Goal: Obtain resource: Download file/media

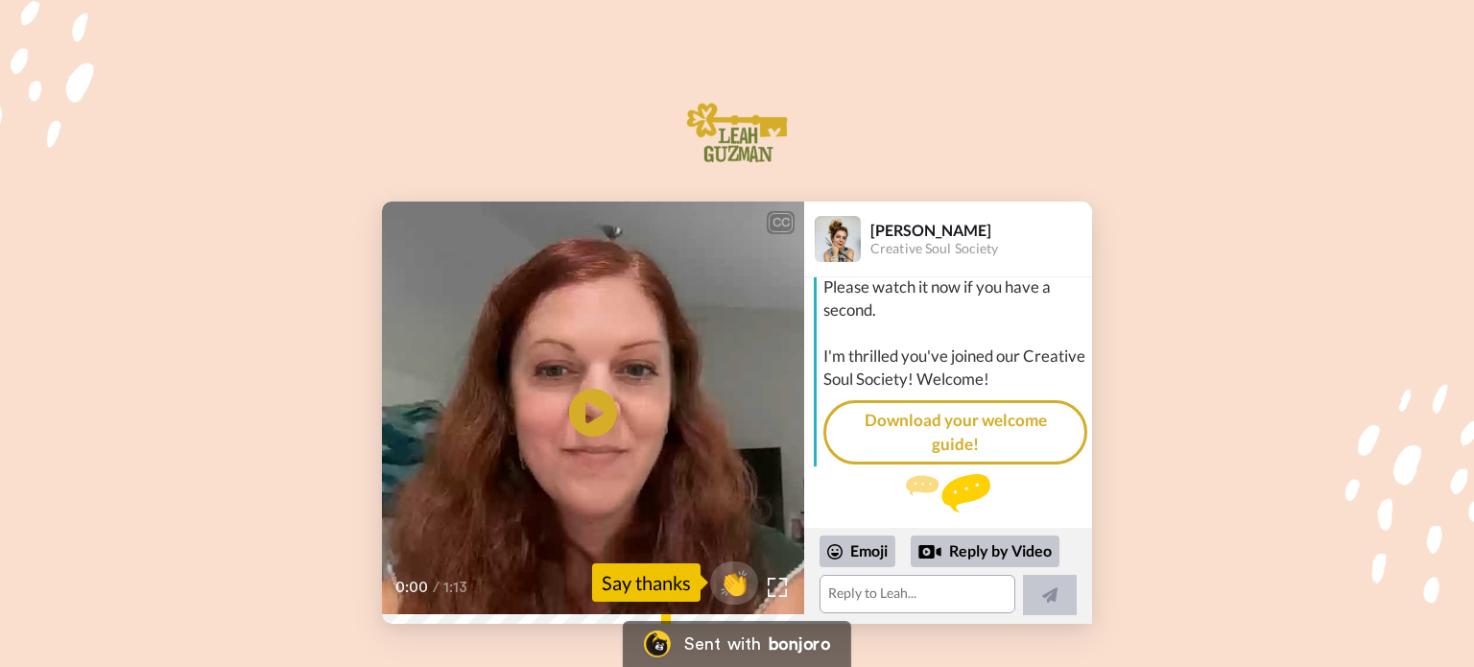
scroll to position [79, 0]
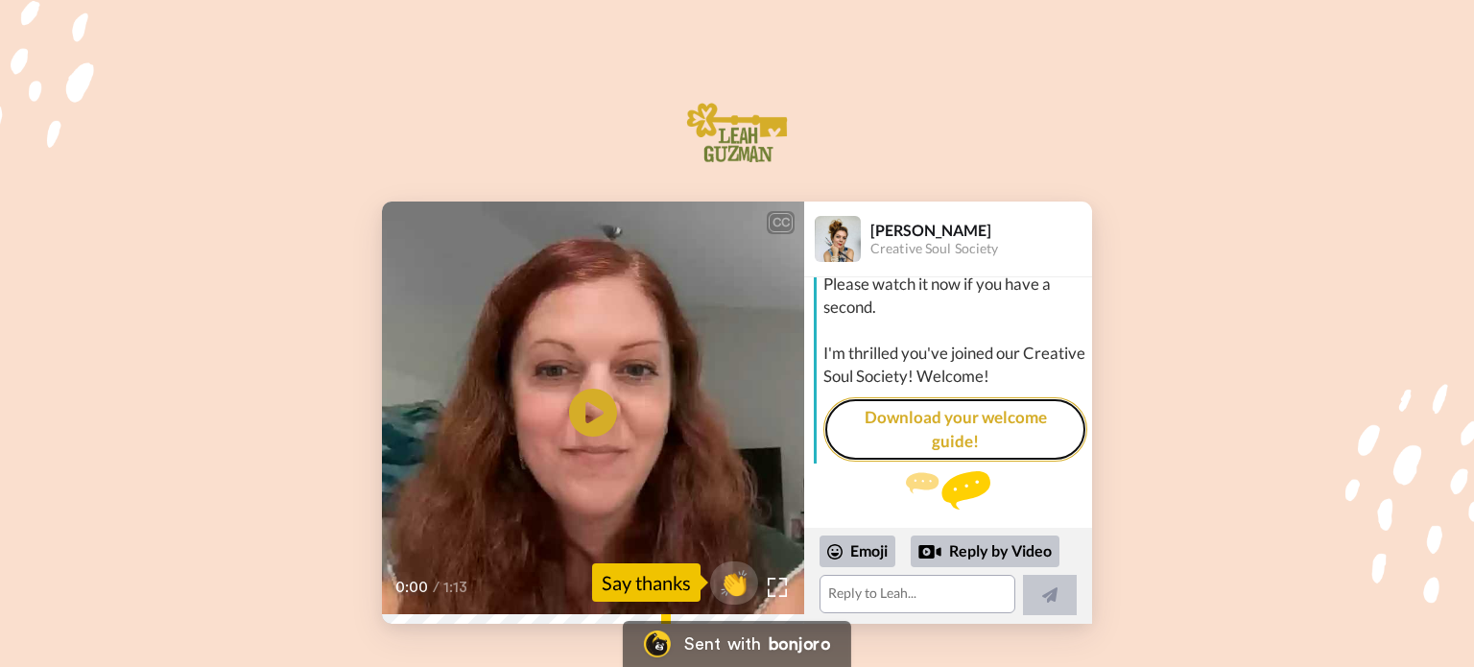
click at [980, 397] on link "Download your welcome guide!" at bounding box center [955, 429] width 264 height 64
click at [600, 401] on icon at bounding box center [593, 412] width 51 height 51
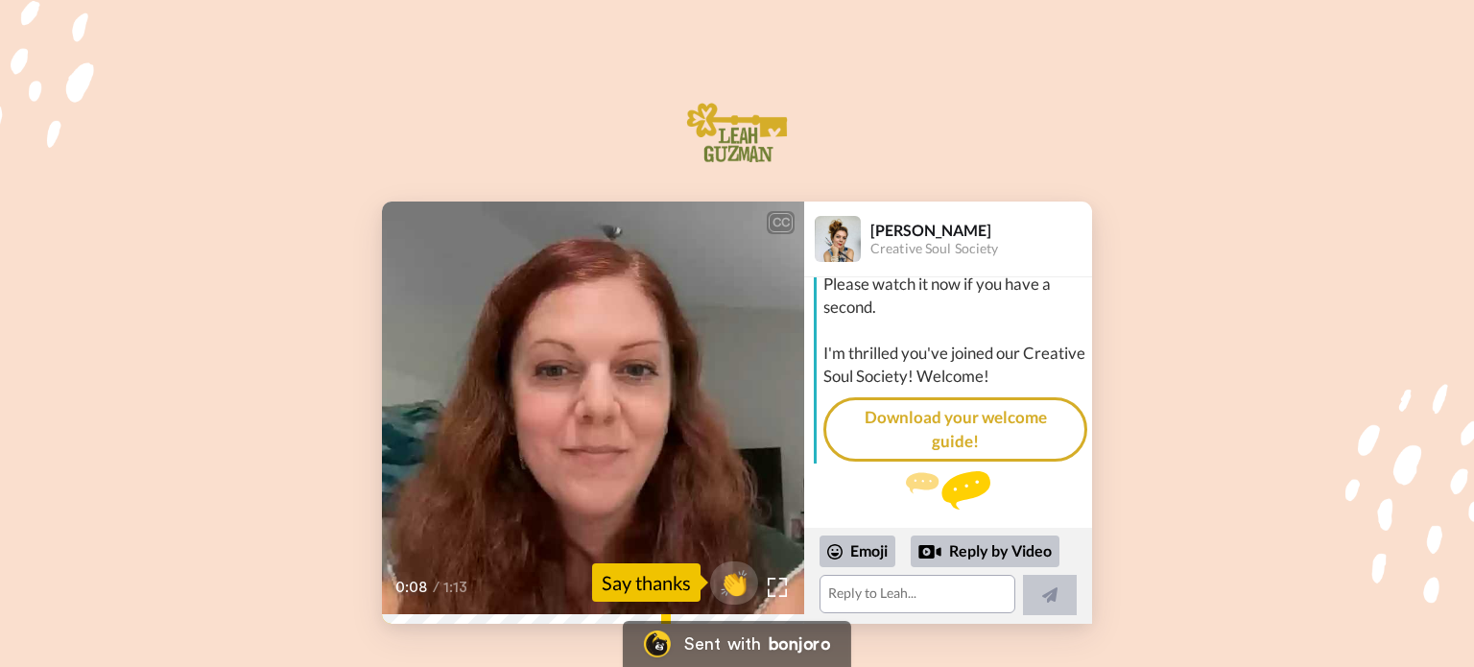
click at [611, 403] on icon at bounding box center [593, 412] width 51 height 51
click at [745, 573] on span "👏" at bounding box center [734, 582] width 60 height 38
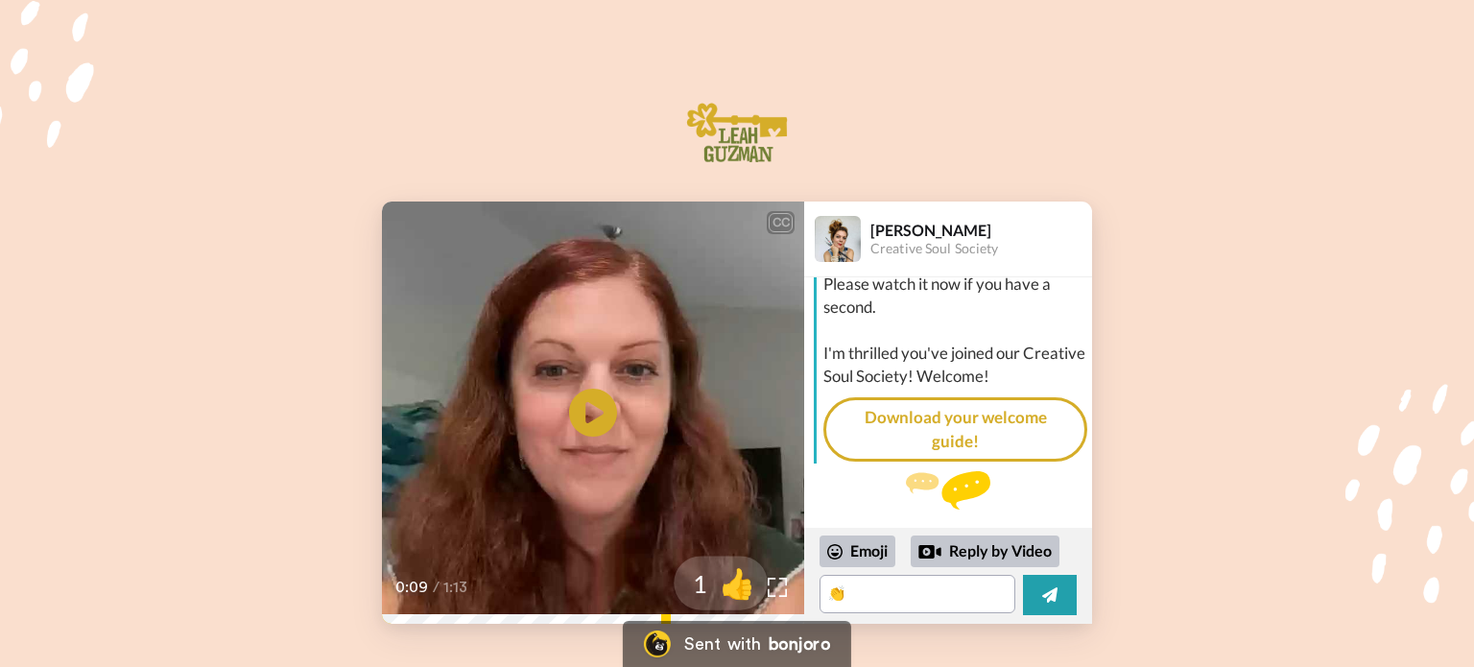
click at [756, 588] on span "👍" at bounding box center [737, 582] width 60 height 38
click at [764, 591] on span "🔥" at bounding box center [737, 582] width 60 height 38
click at [782, 590] on div at bounding box center [721, 583] width 154 height 154
click at [436, 587] on span "/" at bounding box center [436, 587] width 7 height 24
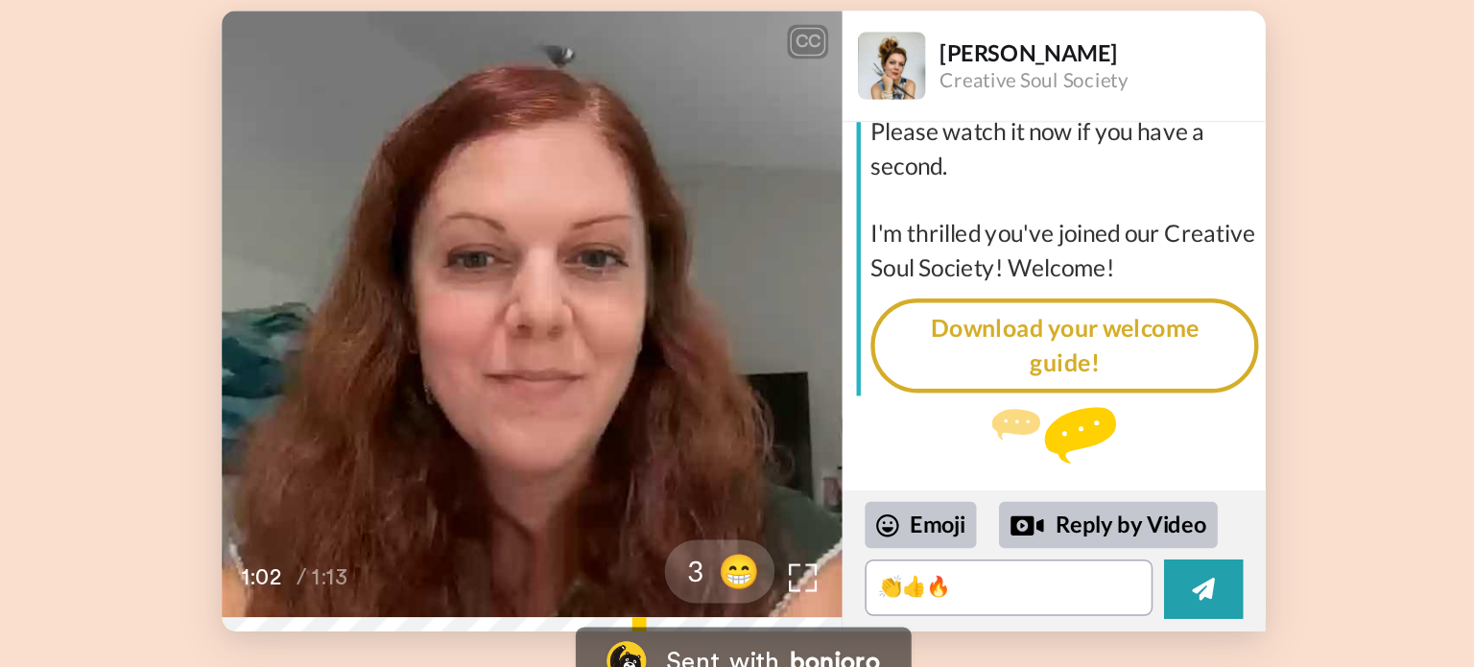
click at [246, 542] on div "CC Play/Pause The 30 day trial, it is a reoccurring subscription. 1:02 / 1:13 3…" at bounding box center [737, 413] width 1474 height 422
click at [779, 590] on div at bounding box center [721, 583] width 154 height 154
